Goal: Use online tool/utility: Utilize a website feature to perform a specific function

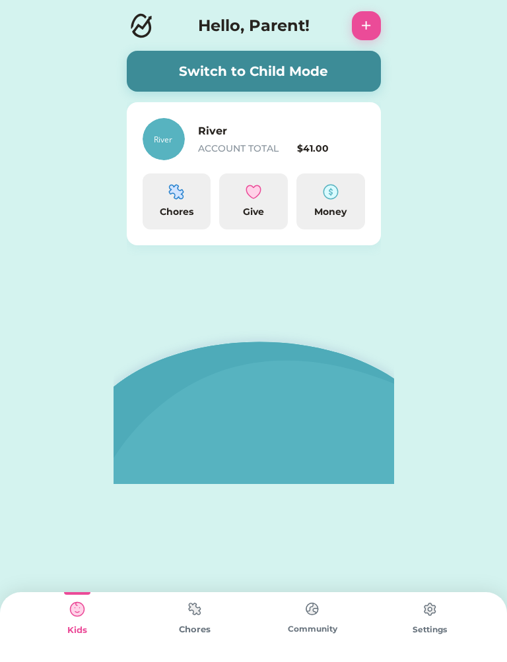
click at [179, 198] on img at bounding box center [176, 192] width 16 height 16
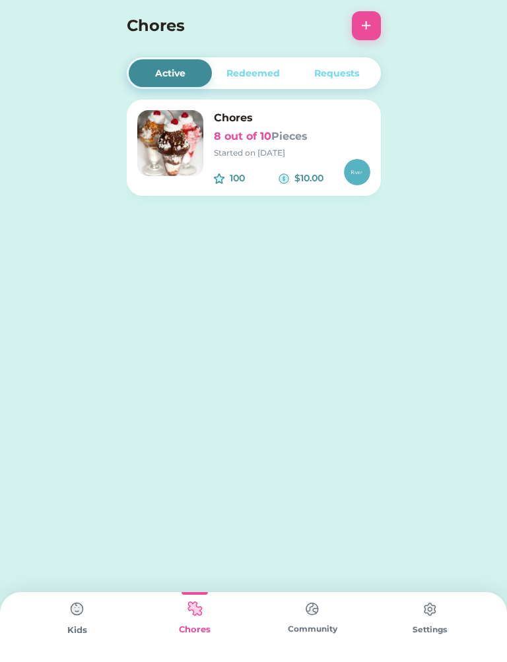
click at [201, 116] on img at bounding box center [170, 143] width 66 height 66
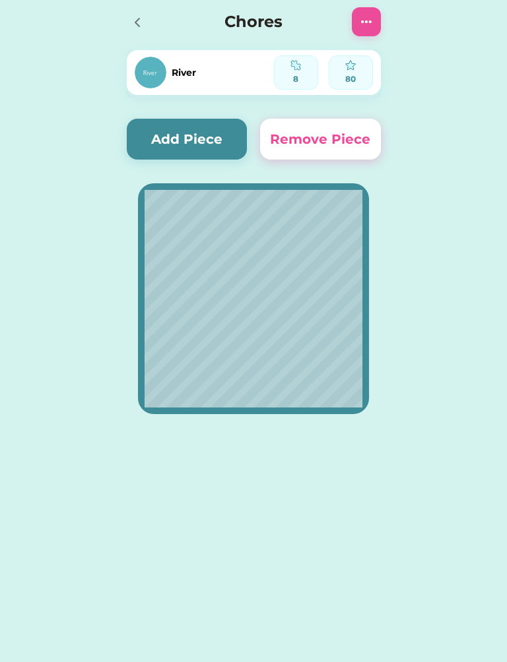
click at [220, 133] on button "Add Piece" at bounding box center [187, 139] width 121 height 41
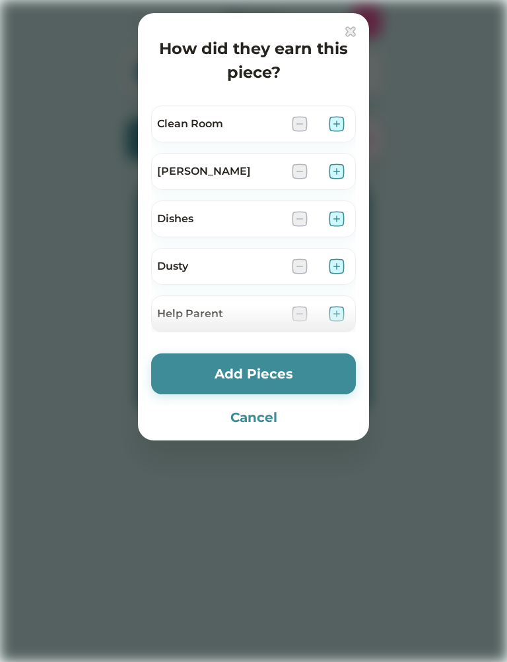
click at [349, 313] on div at bounding box center [253, 319] width 205 height 26
click at [337, 313] on div at bounding box center [253, 319] width 205 height 26
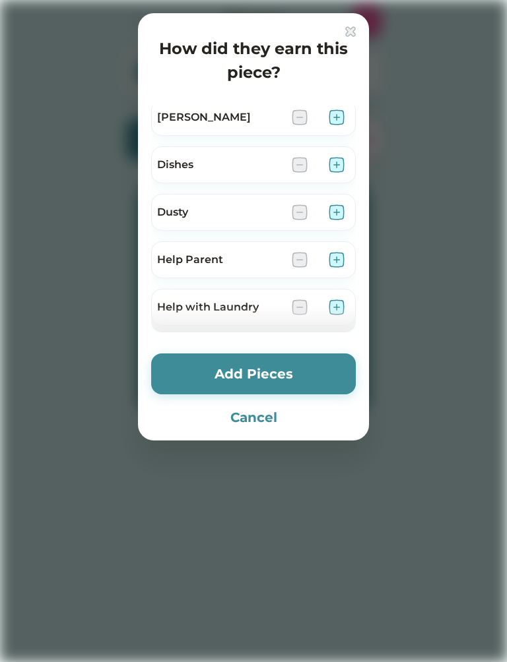
click at [333, 261] on img at bounding box center [337, 260] width 16 height 16
click at [331, 257] on img at bounding box center [337, 260] width 16 height 16
click at [276, 375] on button "Add Pieces" at bounding box center [253, 374] width 205 height 41
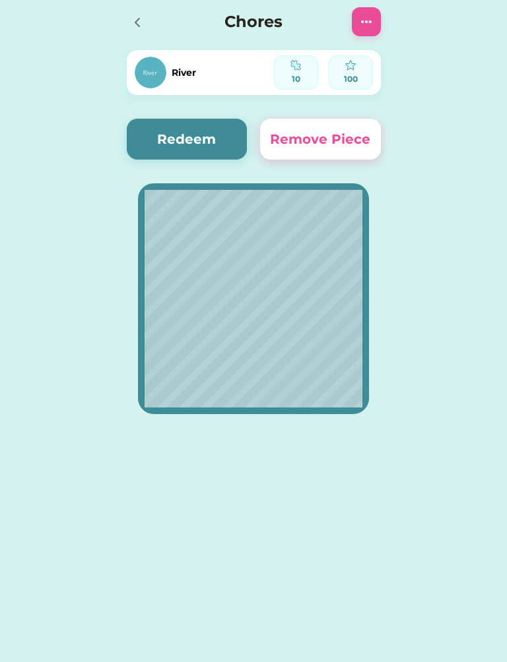
click at [214, 136] on button "Redeem" at bounding box center [187, 139] width 121 height 41
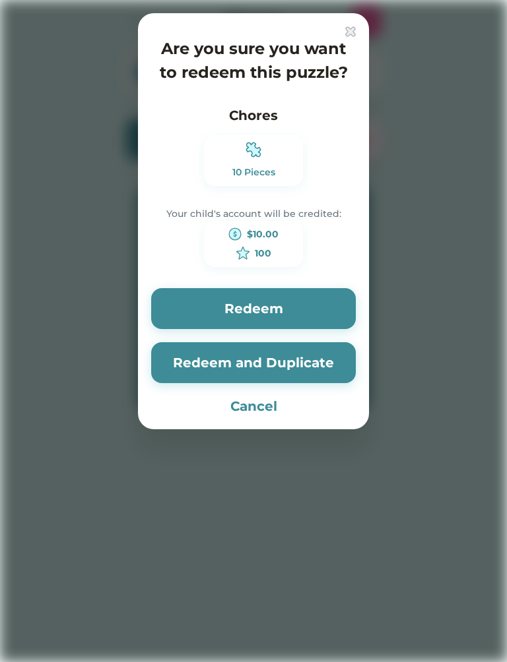
click at [295, 360] on button "Redeem and Duplicate" at bounding box center [253, 362] width 205 height 41
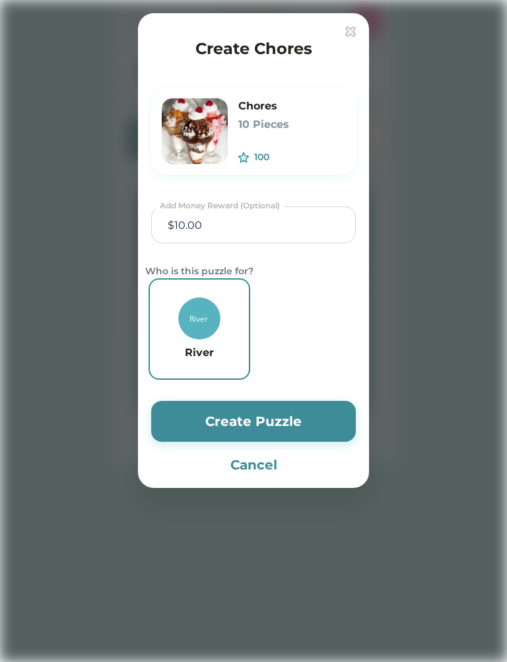
click at [309, 423] on button "Create Puzzle" at bounding box center [253, 421] width 205 height 41
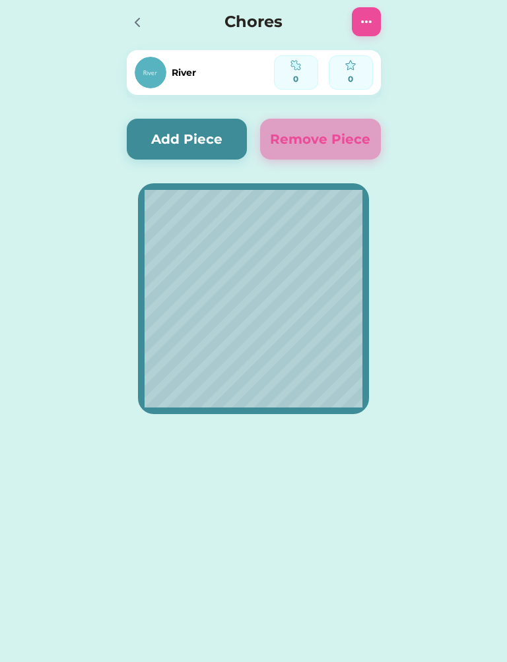
click at [209, 144] on button "Add Piece" at bounding box center [187, 139] width 121 height 41
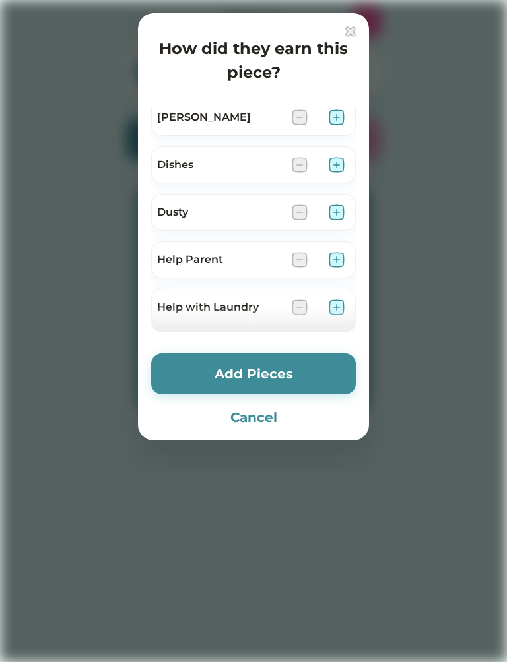
click at [340, 257] on img at bounding box center [337, 260] width 16 height 16
click at [277, 375] on button "Add Pieces" at bounding box center [253, 374] width 205 height 41
